Goal: Information Seeking & Learning: Check status

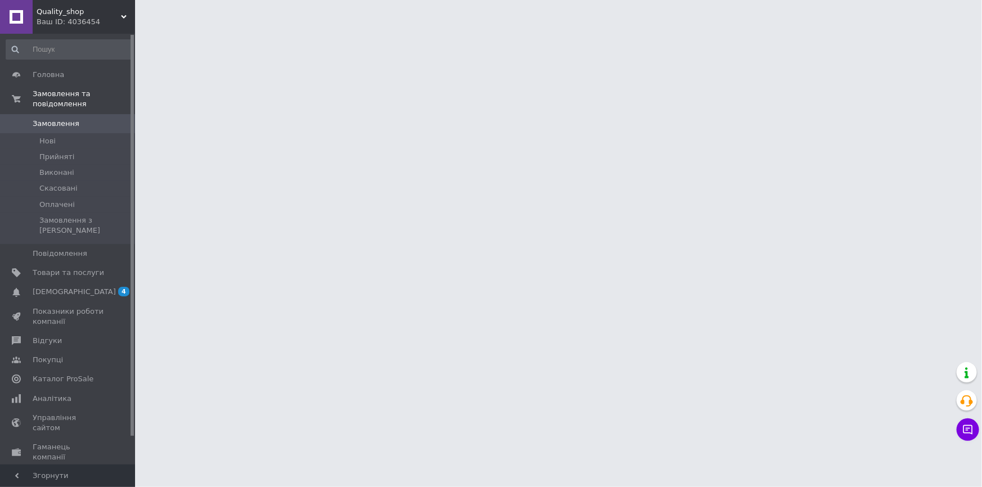
click at [109, 389] on link "Аналітика" at bounding box center [69, 398] width 138 height 19
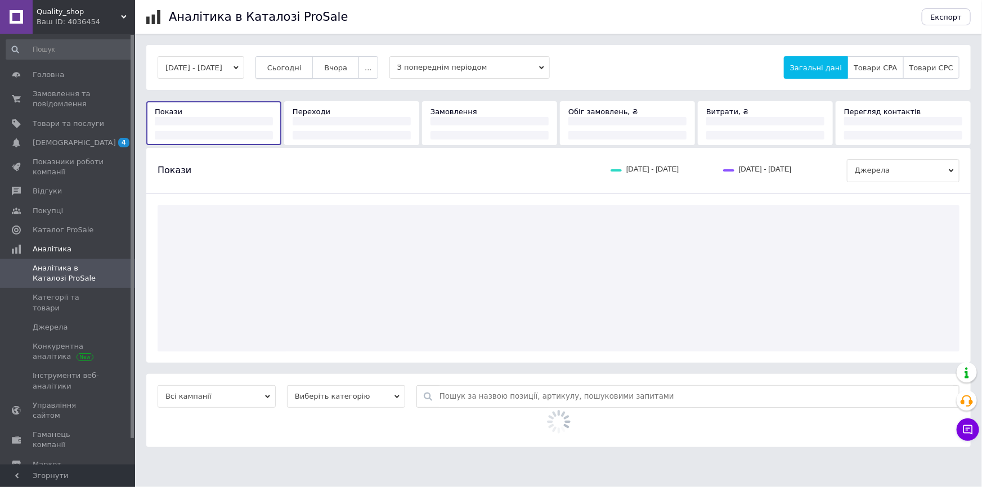
click at [295, 66] on span "Сьогодні" at bounding box center [284, 68] width 34 height 8
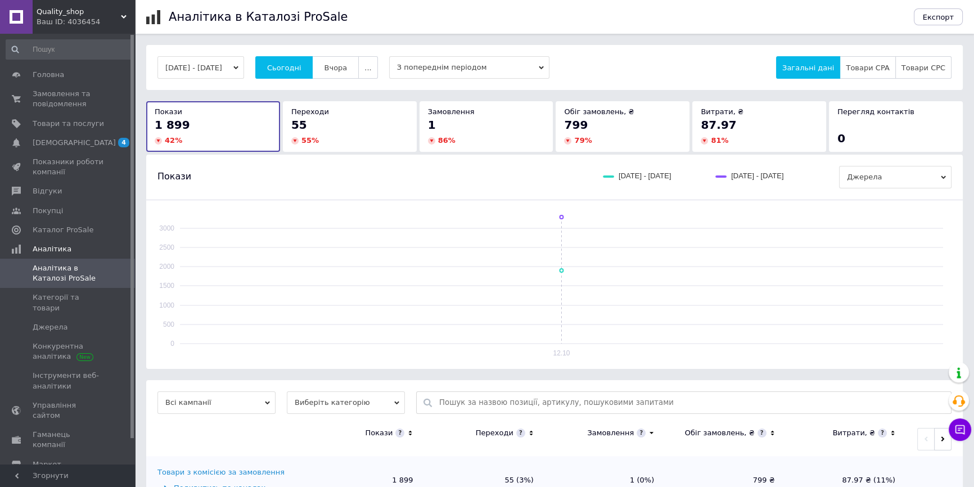
click at [255, 56] on button "Сьогодні" at bounding box center [284, 67] width 58 height 23
drag, startPoint x: 284, startPoint y: 77, endPoint x: 294, endPoint y: 71, distance: 11.9
click at [285, 77] on button "Сьогодні" at bounding box center [284, 67] width 58 height 23
click at [255, 56] on button "Сьогодні" at bounding box center [284, 67] width 58 height 23
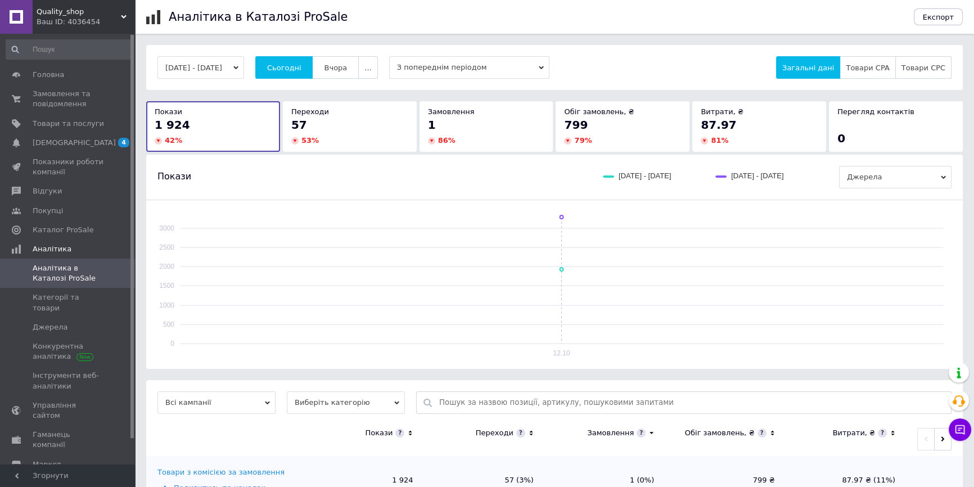
click at [255, 56] on button "Сьогодні" at bounding box center [284, 67] width 58 height 23
click at [74, 166] on span "Показники роботи компанії" at bounding box center [68, 167] width 71 height 20
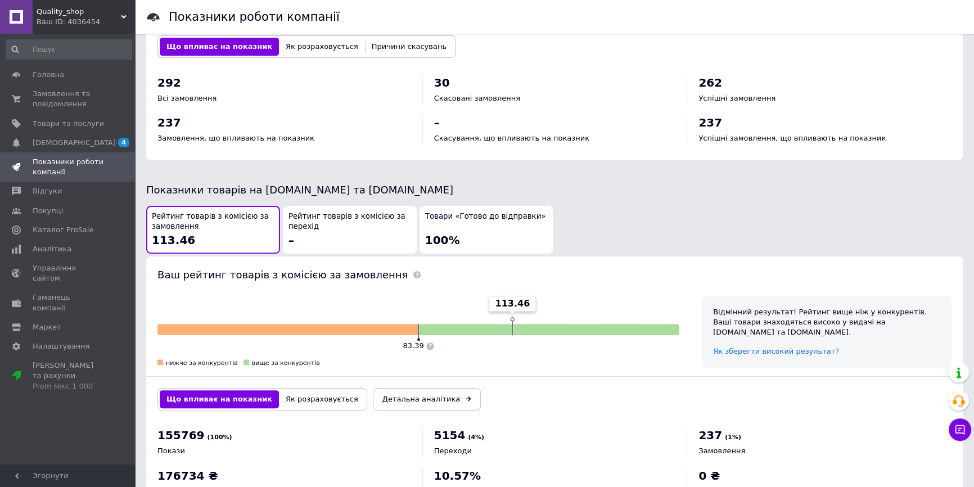
scroll to position [508, 0]
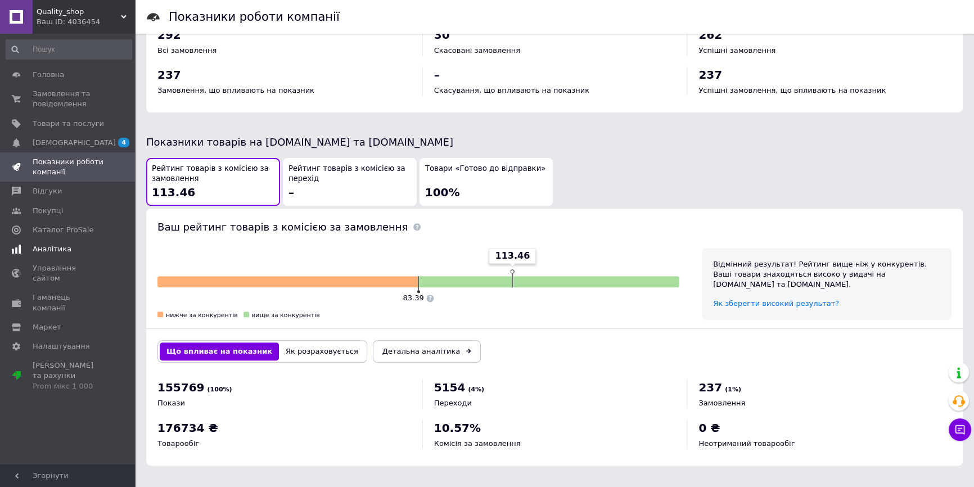
click at [45, 250] on span "Аналітика" at bounding box center [52, 249] width 39 height 10
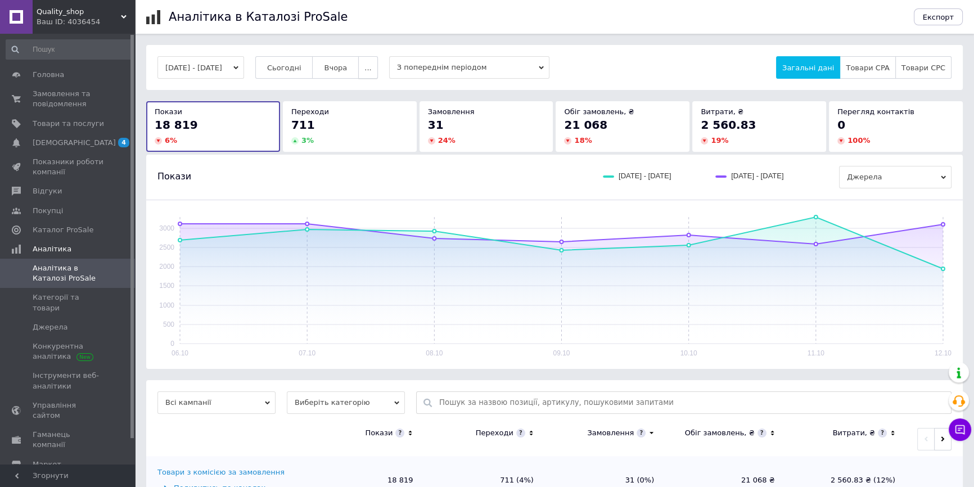
click at [371, 66] on span "..." at bounding box center [368, 68] width 7 height 8
click at [357, 148] on button "60 днів" at bounding box center [346, 155] width 64 height 23
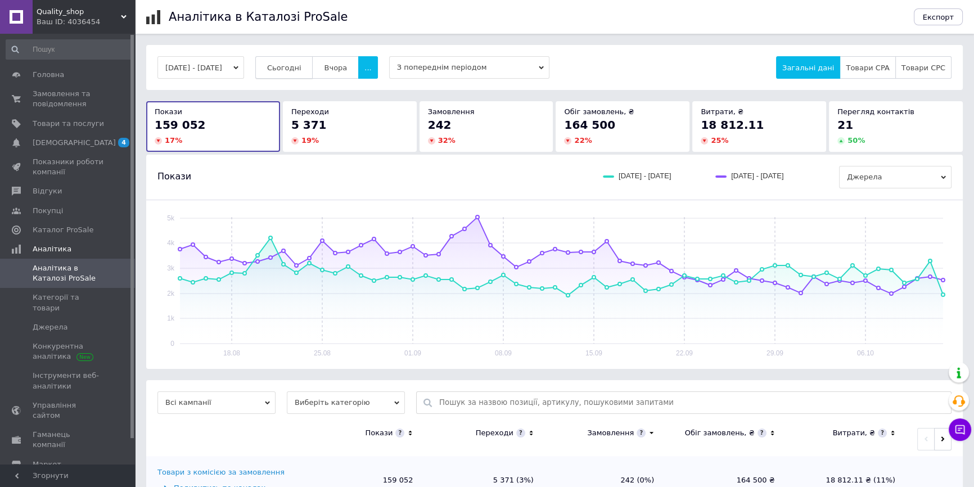
click at [310, 73] on button "Сьогодні" at bounding box center [284, 67] width 58 height 23
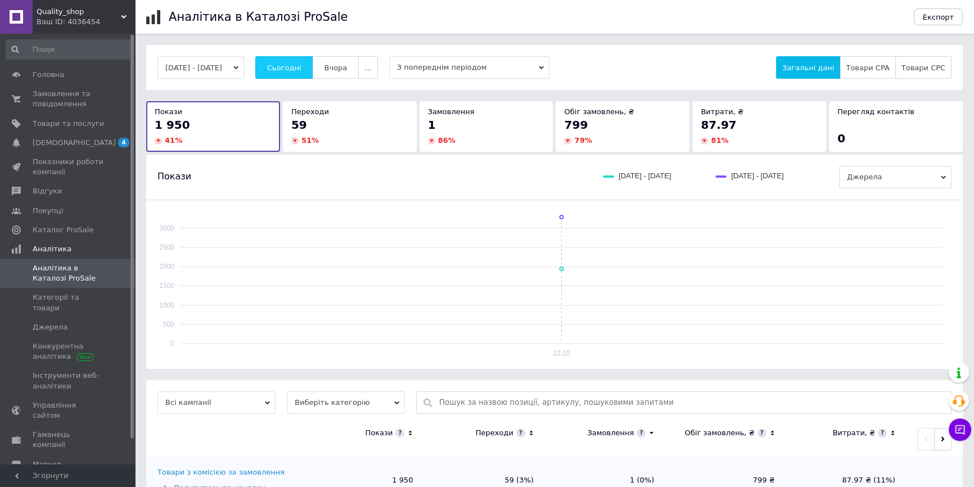
click at [300, 66] on span "Сьогодні" at bounding box center [284, 68] width 34 height 8
click at [290, 72] on span "Сьогодні" at bounding box center [284, 68] width 34 height 8
click at [255, 56] on button "Сьогодні" at bounding box center [284, 67] width 58 height 23
click at [295, 60] on button "Сьогодні" at bounding box center [284, 67] width 58 height 23
click at [319, 82] on div "[DATE] - [DATE] Сьогодні [GEOGRAPHIC_DATA] ... З попереднім періодом Загальні д…" at bounding box center [554, 67] width 817 height 45
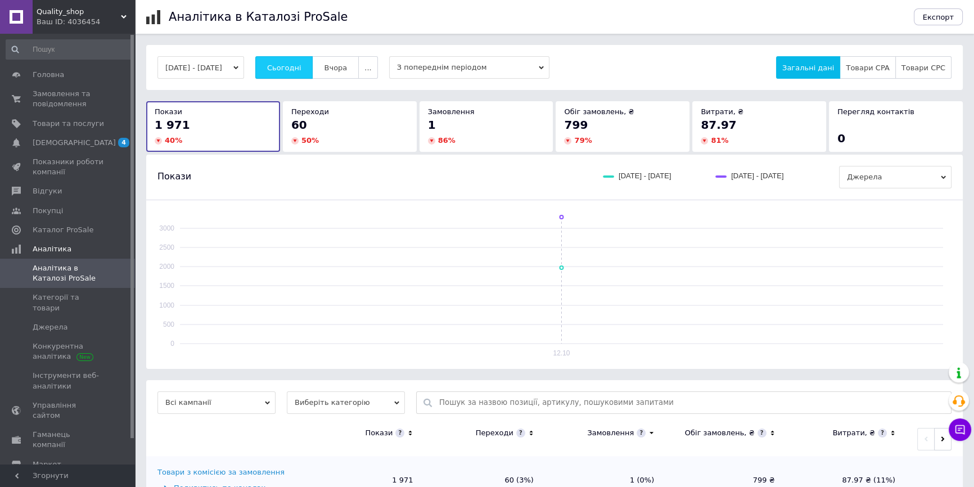
click at [309, 73] on button "Сьогодні" at bounding box center [284, 67] width 58 height 23
drag, startPoint x: 326, startPoint y: 78, endPoint x: 320, endPoint y: 77, distance: 6.2
click at [313, 78] on button "Сьогодні" at bounding box center [284, 67] width 58 height 23
click at [255, 56] on button "Сьогодні" at bounding box center [284, 67] width 58 height 23
click at [285, 69] on button "Сьогодні" at bounding box center [284, 67] width 58 height 23
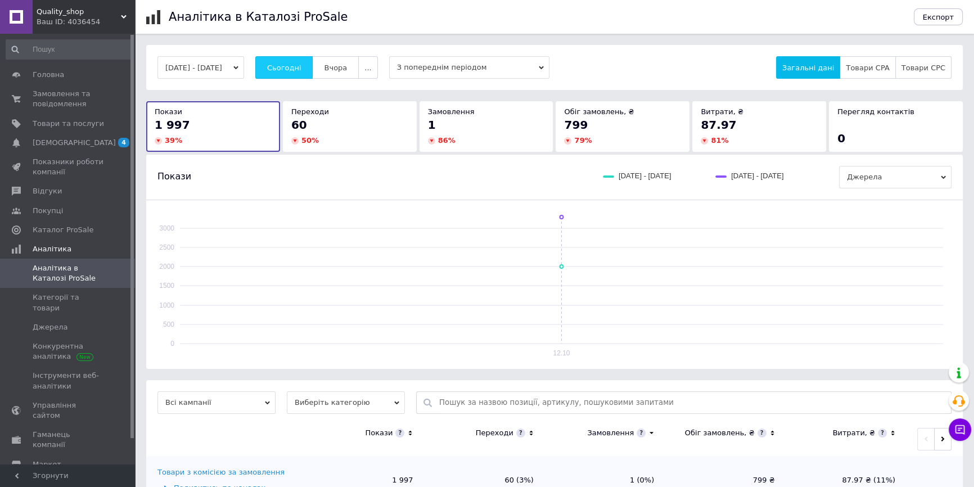
click at [298, 72] on span "Сьогодні" at bounding box center [284, 68] width 34 height 8
click at [302, 65] on span "Сьогодні" at bounding box center [284, 68] width 34 height 8
click at [313, 69] on button "Сьогодні" at bounding box center [284, 67] width 58 height 23
